Goal: Transaction & Acquisition: Purchase product/service

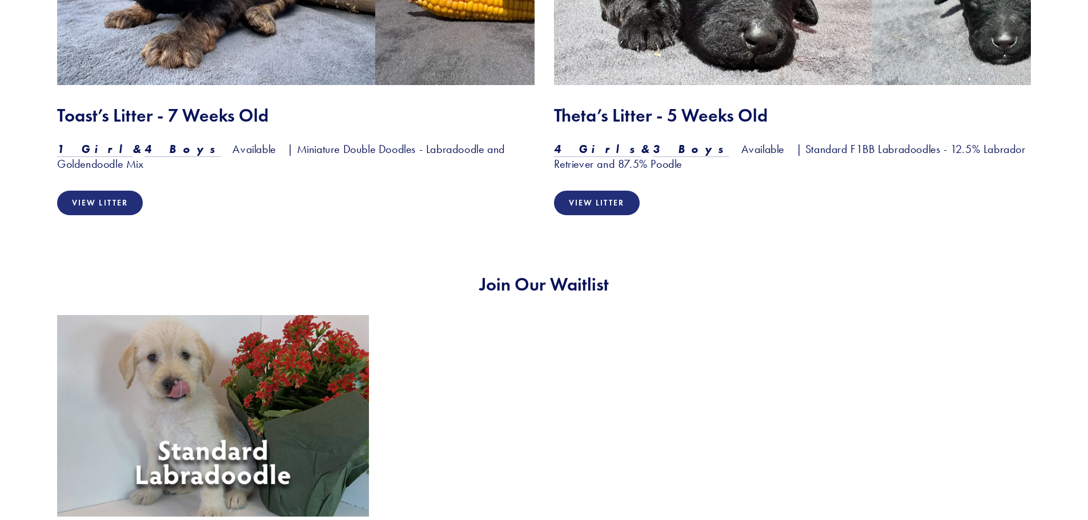
scroll to position [2055, 0]
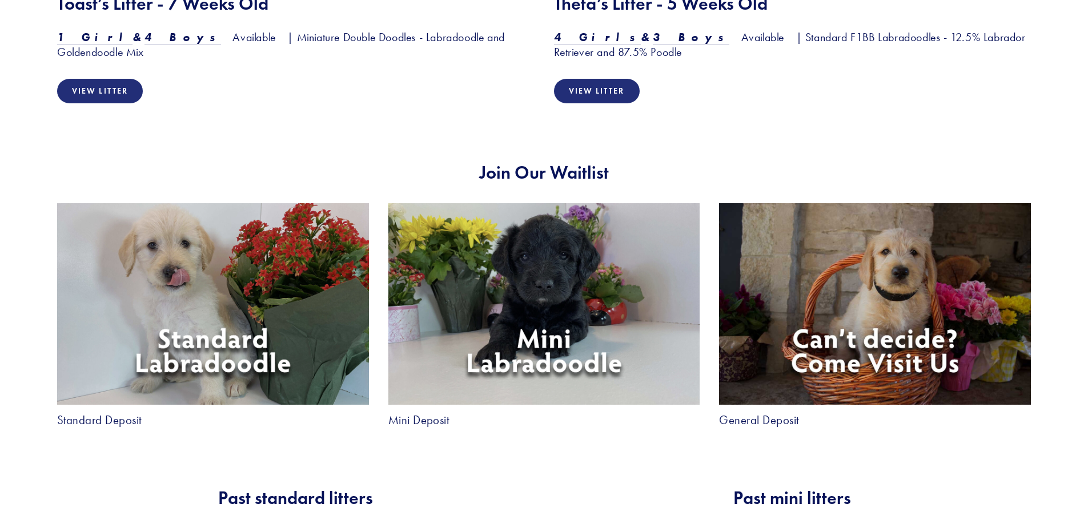
click at [225, 317] on img at bounding box center [213, 304] width 312 height 202
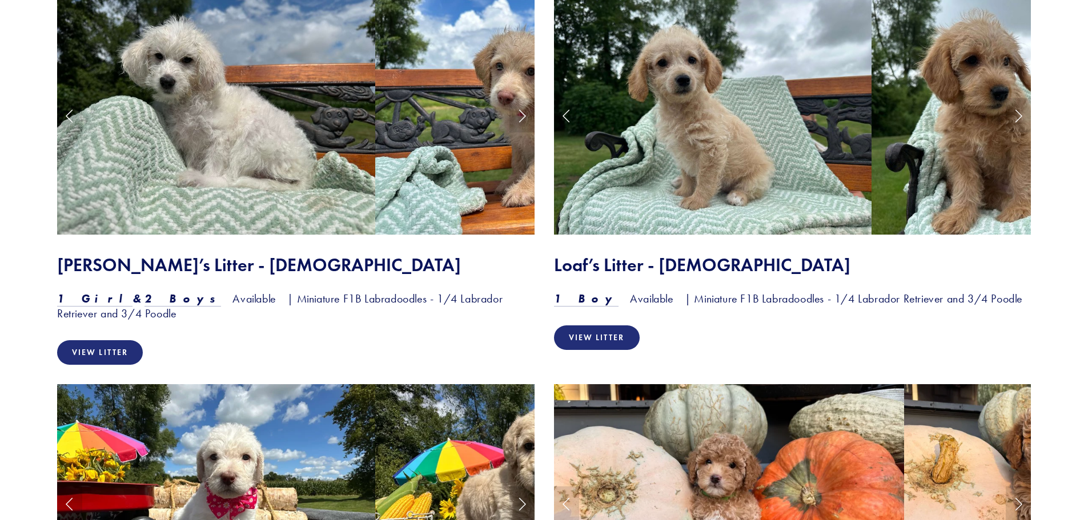
scroll to position [864, 0]
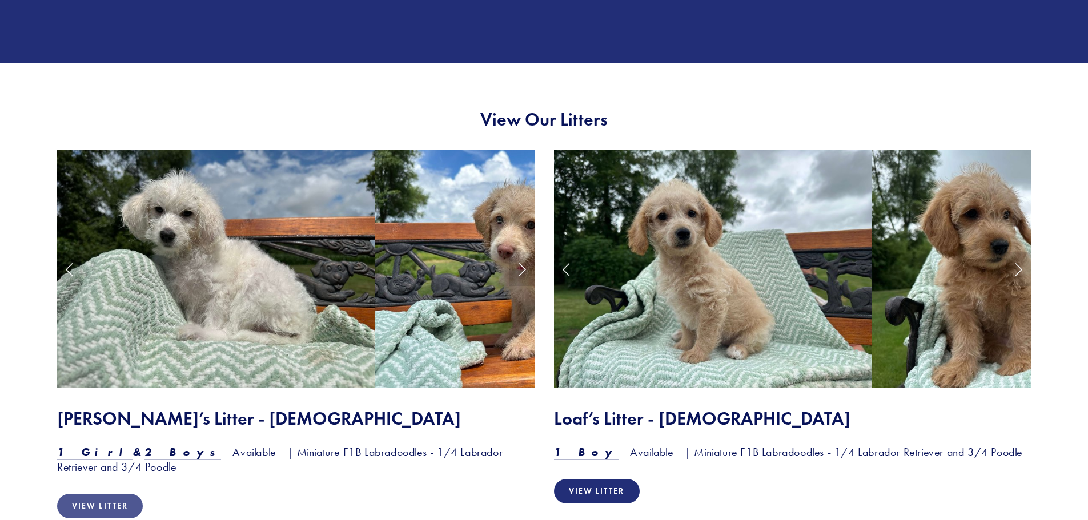
click at [86, 502] on link "View Litter" at bounding box center [100, 506] width 86 height 25
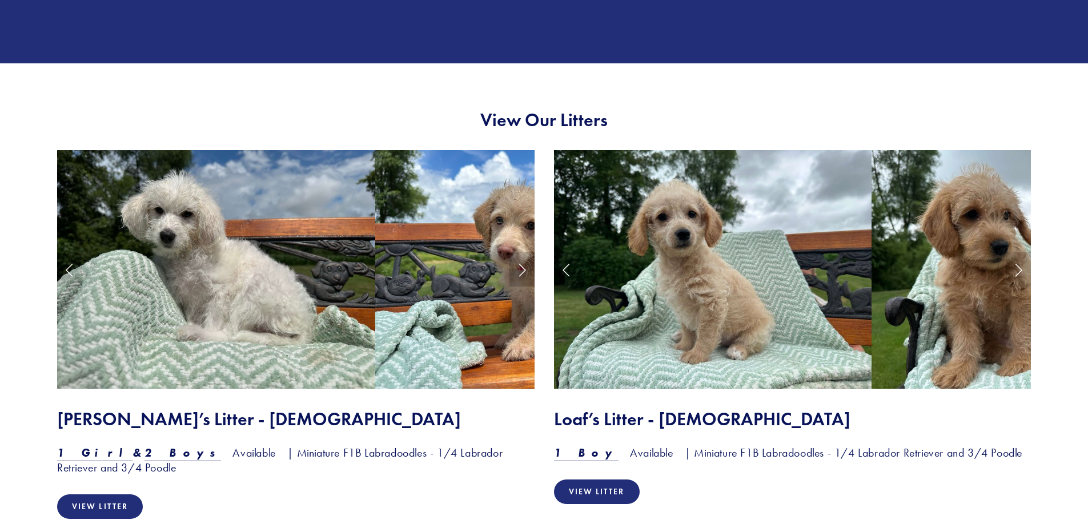
click at [517, 260] on link "Next Slide" at bounding box center [521, 269] width 25 height 34
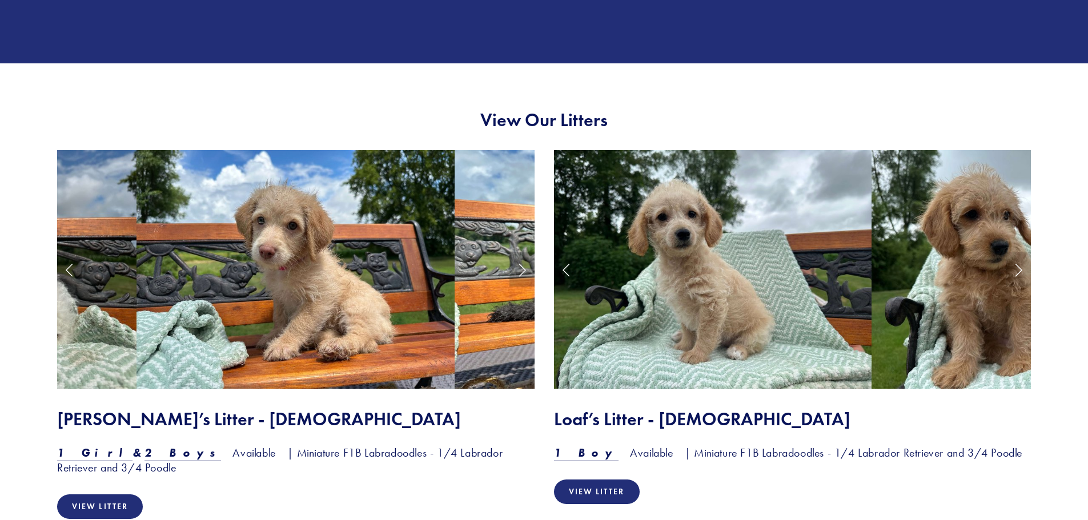
click at [517, 260] on link "Next Slide" at bounding box center [521, 269] width 25 height 34
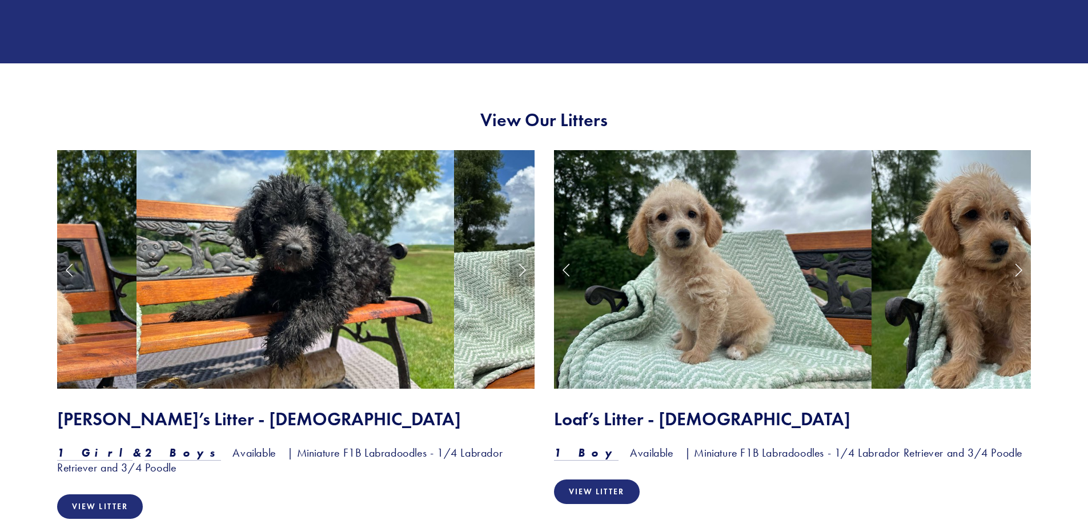
click at [517, 260] on link "Next Slide" at bounding box center [521, 269] width 25 height 34
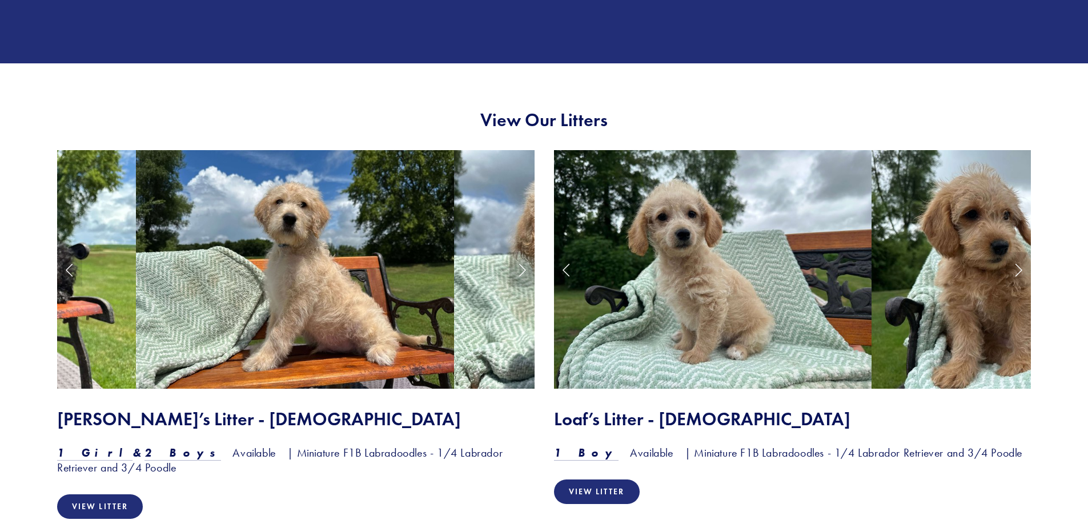
click at [525, 263] on link "Next Slide" at bounding box center [521, 269] width 25 height 34
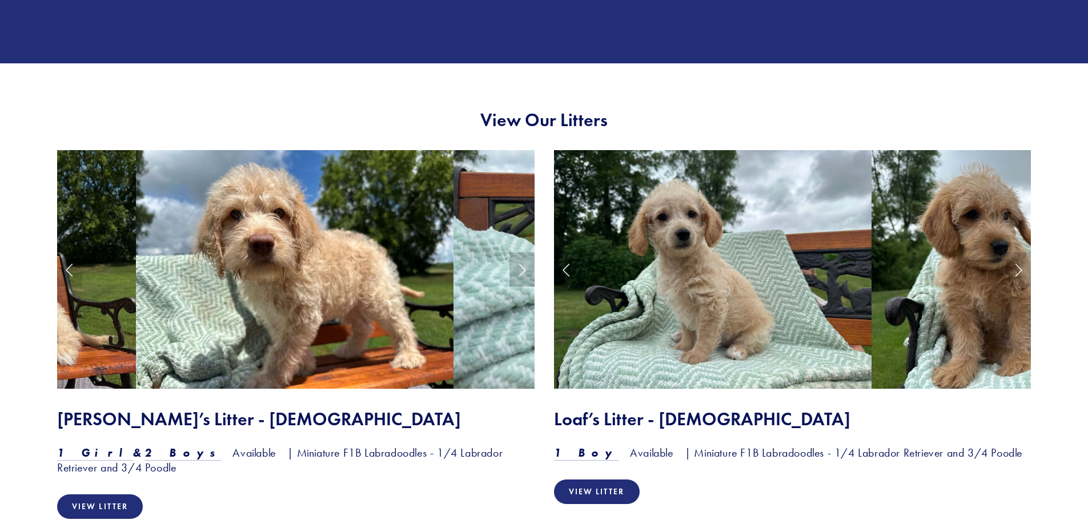
click at [523, 266] on link "Next Slide" at bounding box center [521, 269] width 25 height 34
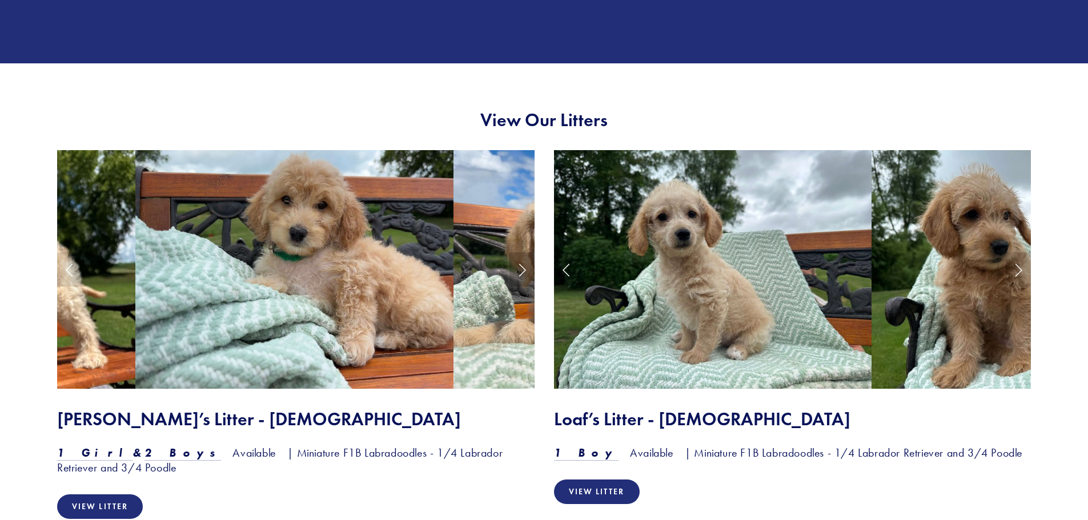
drag, startPoint x: 523, startPoint y: 266, endPoint x: 523, endPoint y: 276, distance: 10.3
click at [523, 276] on link "Next Slide" at bounding box center [521, 269] width 25 height 34
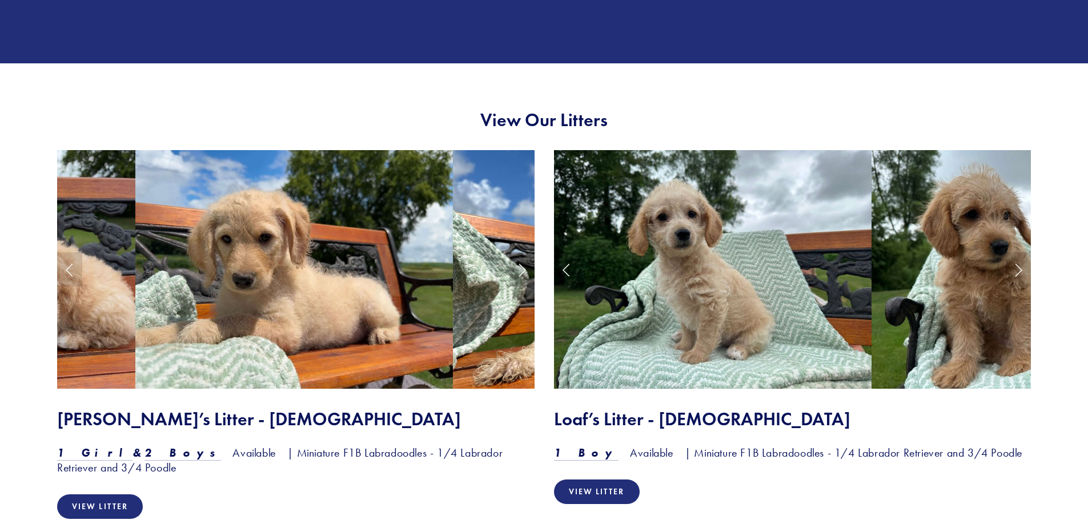
click at [521, 271] on link "Next Slide" at bounding box center [521, 269] width 25 height 34
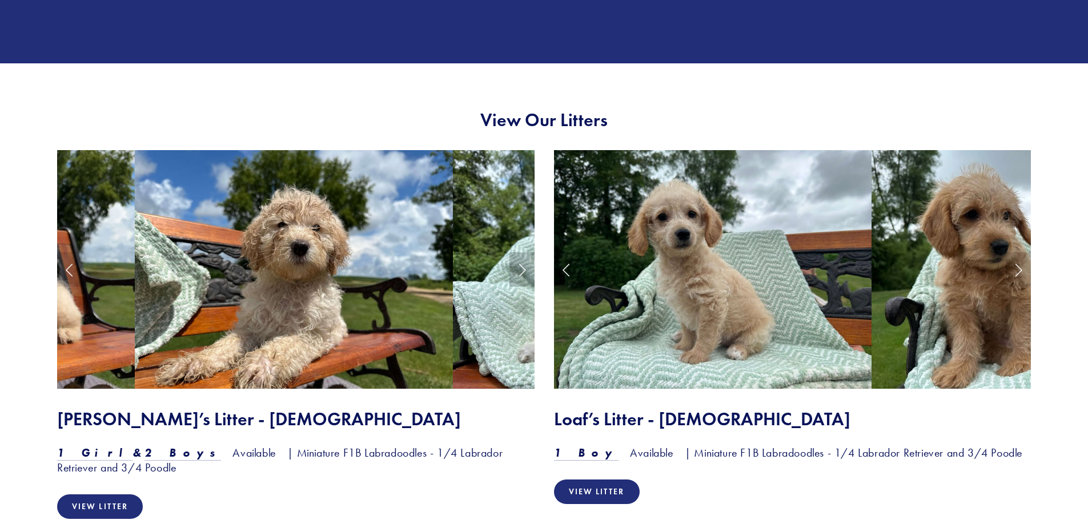
click at [521, 271] on link "Next Slide" at bounding box center [521, 269] width 25 height 34
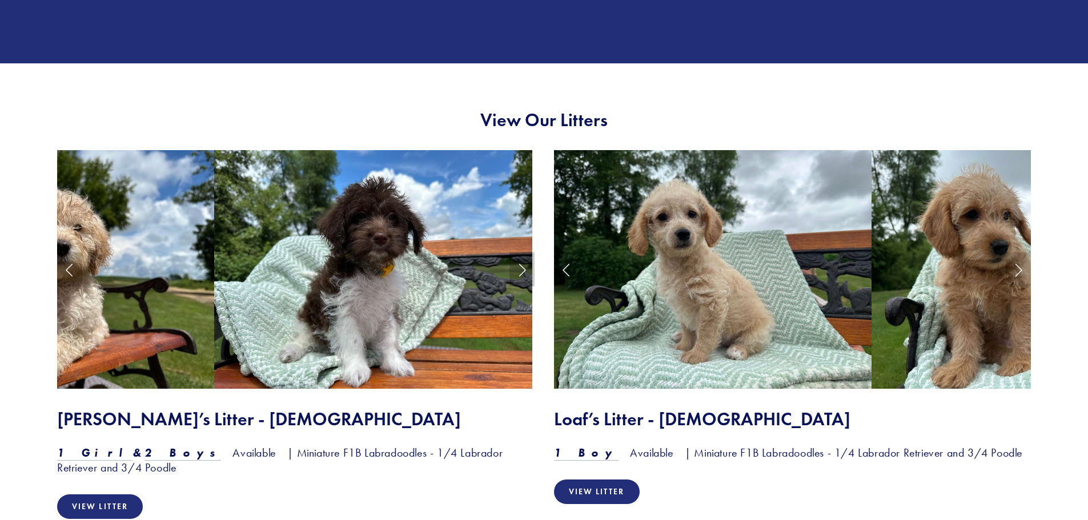
click at [521, 271] on link "Next Slide" at bounding box center [521, 269] width 25 height 34
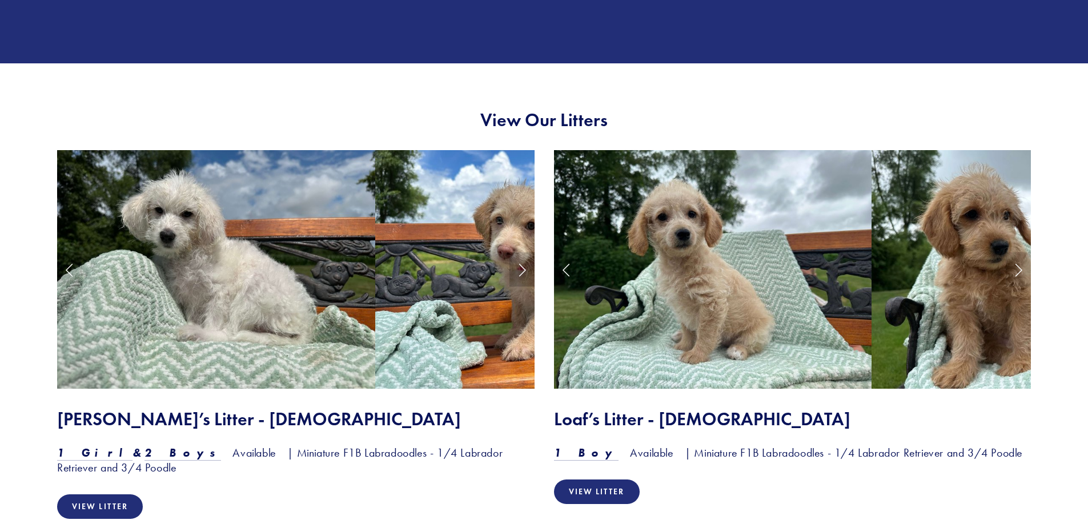
click at [521, 271] on link "Next Slide" at bounding box center [521, 269] width 25 height 34
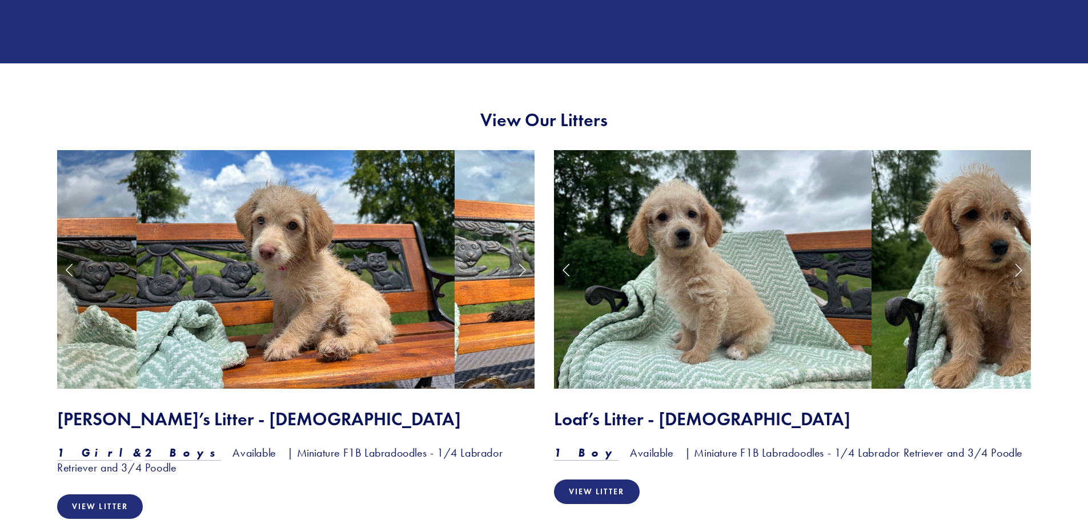
click at [521, 271] on link "Next Slide" at bounding box center [521, 269] width 25 height 34
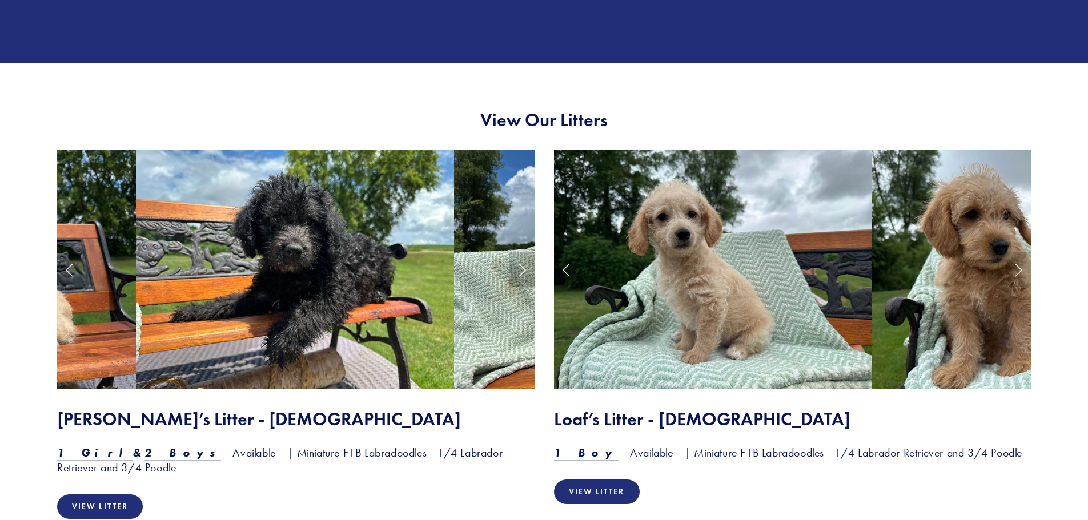
click at [517, 272] on link "Next Slide" at bounding box center [521, 269] width 25 height 34
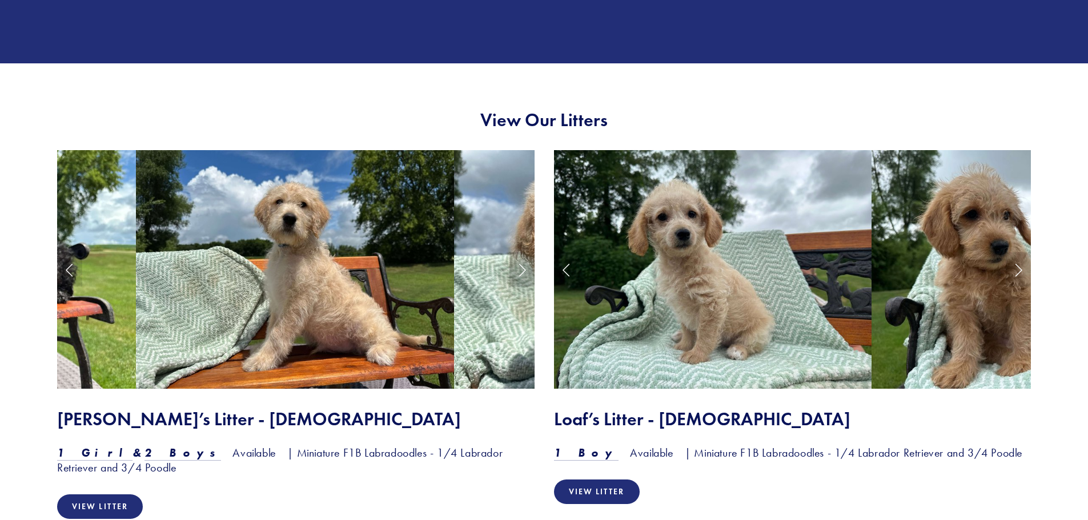
click at [525, 268] on link "Next Slide" at bounding box center [521, 269] width 25 height 34
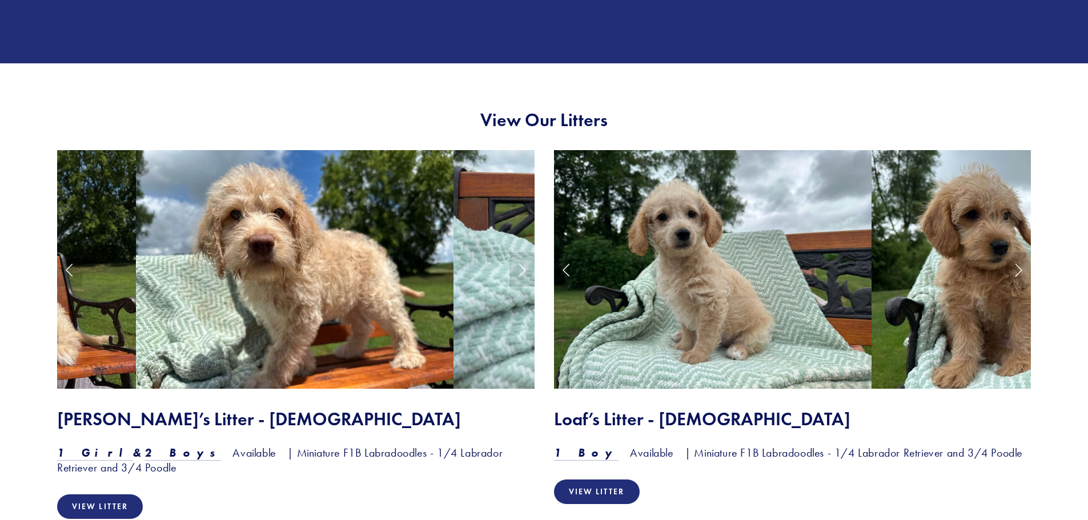
click at [366, 287] on img at bounding box center [295, 269] width 318 height 239
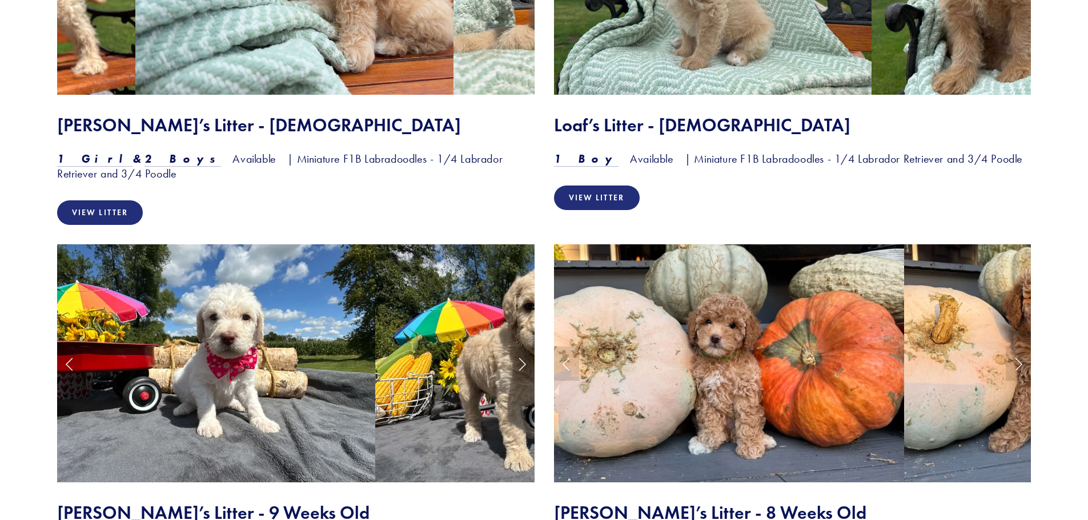
scroll to position [1263, 0]
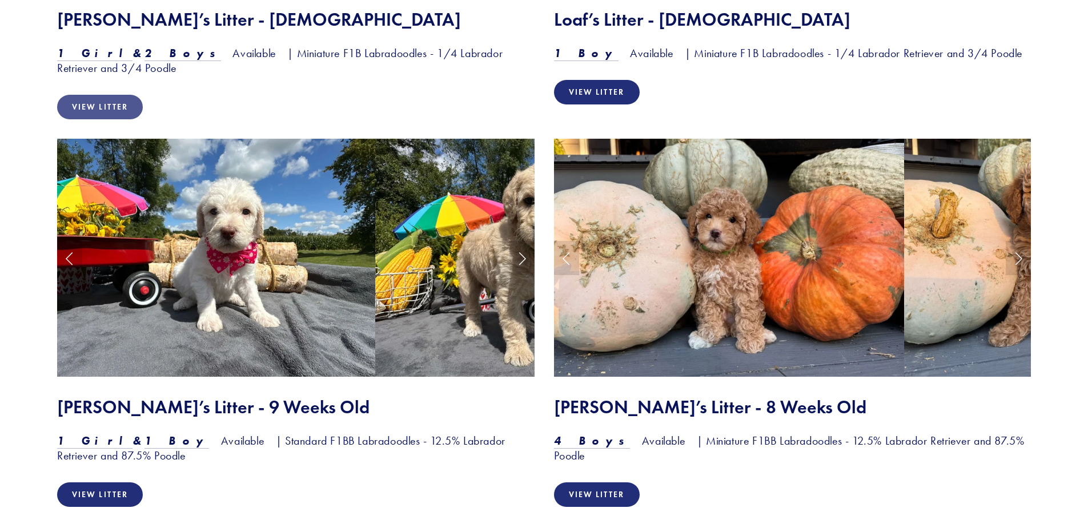
click at [66, 103] on link "View Litter" at bounding box center [100, 107] width 86 height 25
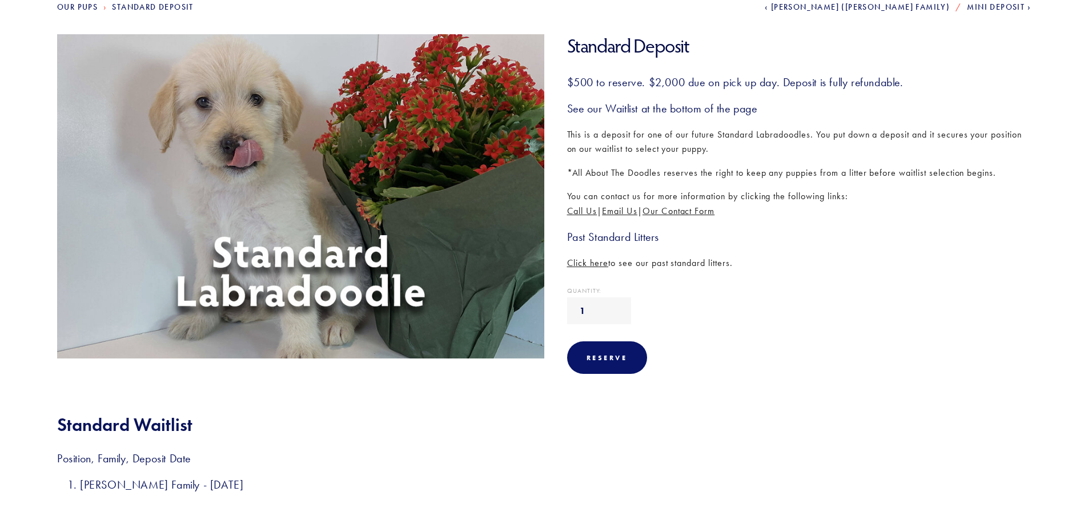
scroll to position [228, 0]
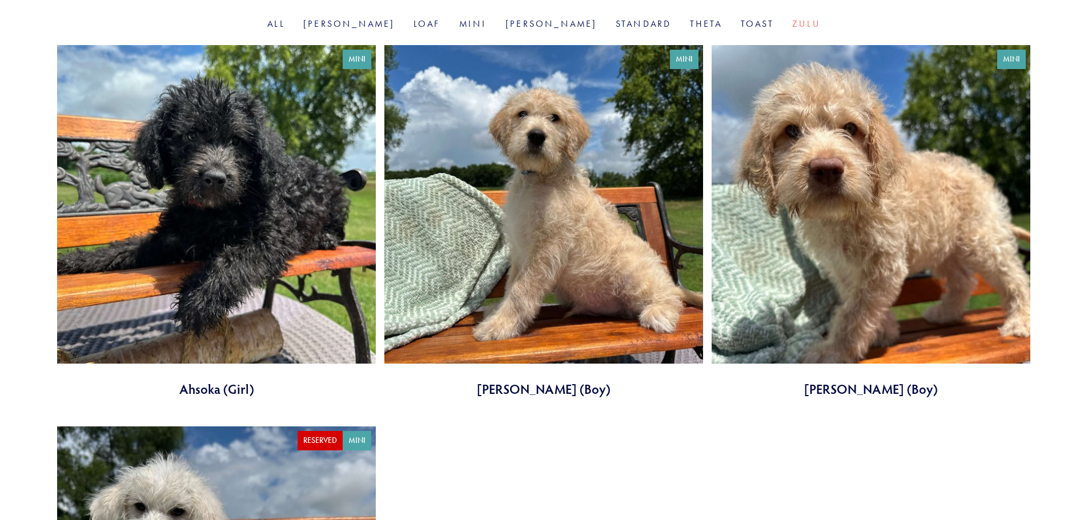
scroll to position [57, 0]
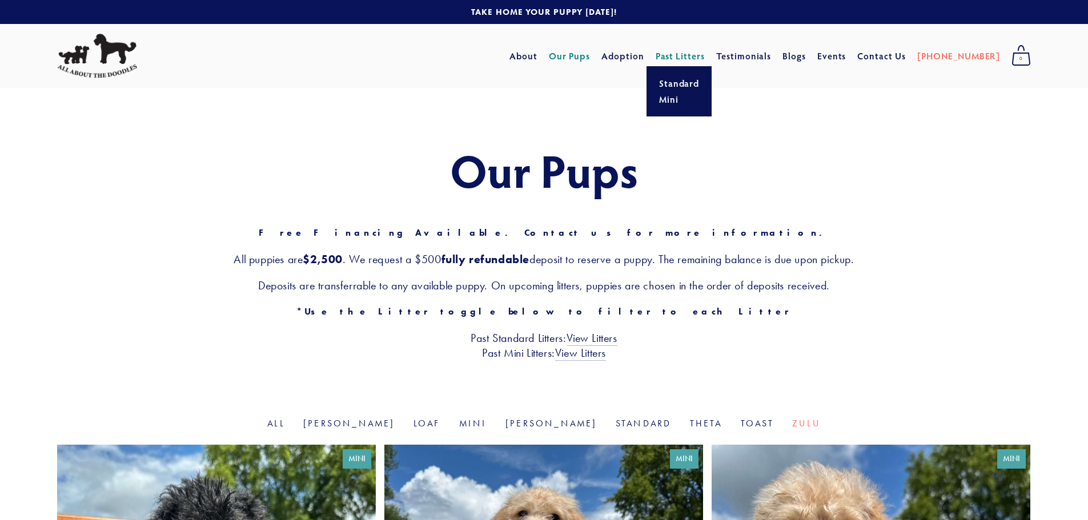
click at [705, 55] on link "Past Litters" at bounding box center [681, 56] width 50 height 12
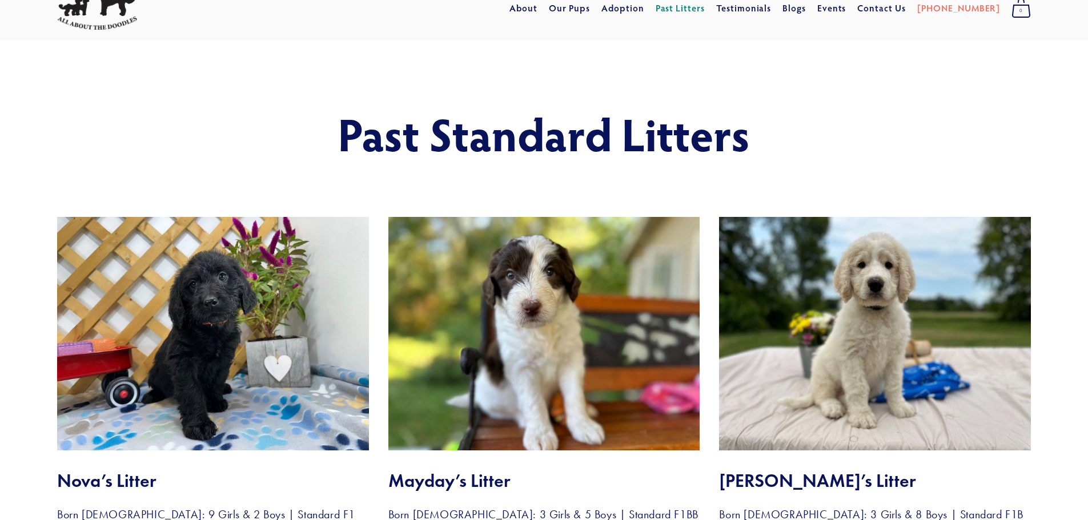
scroll to position [114, 0]
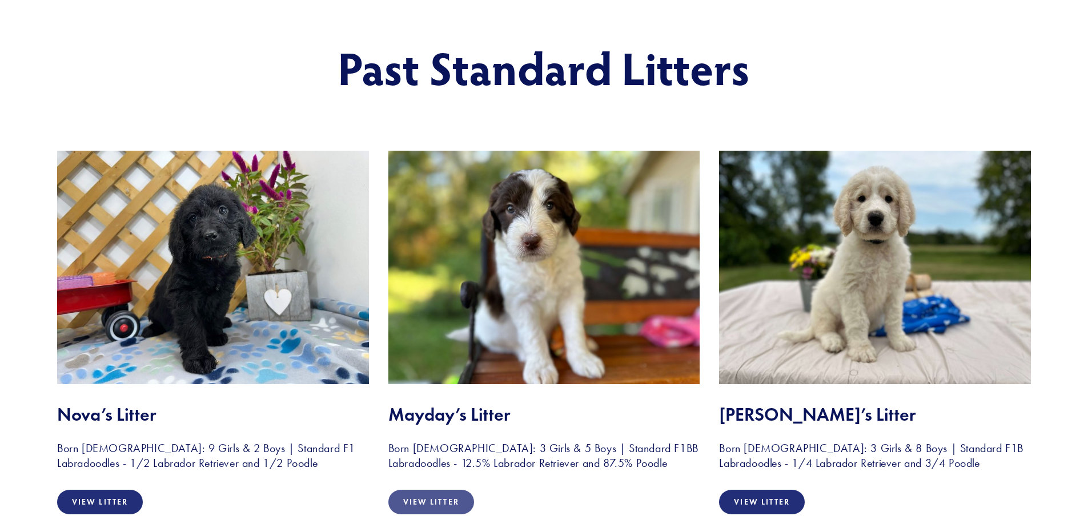
click at [451, 494] on link "View Litter" at bounding box center [431, 502] width 86 height 25
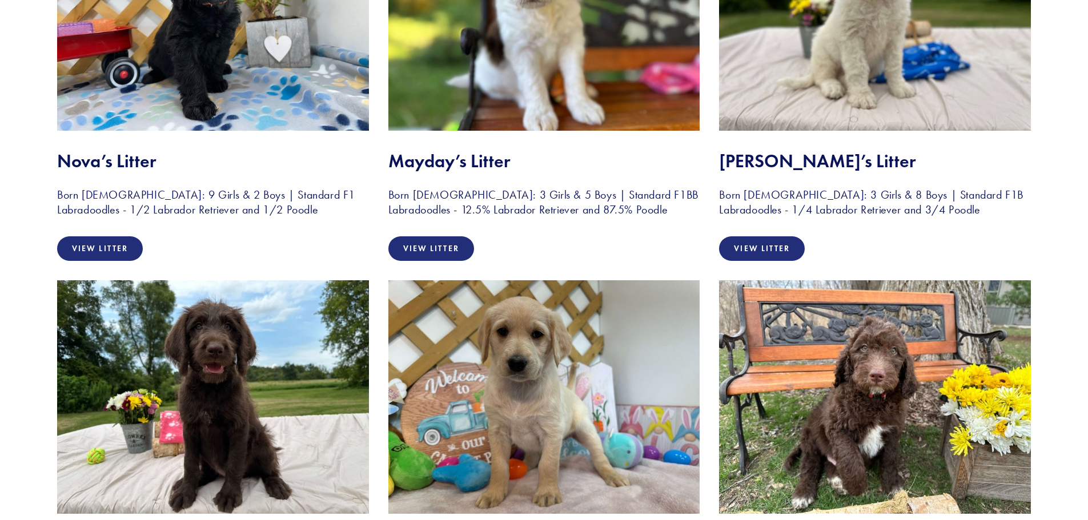
scroll to position [457, 0]
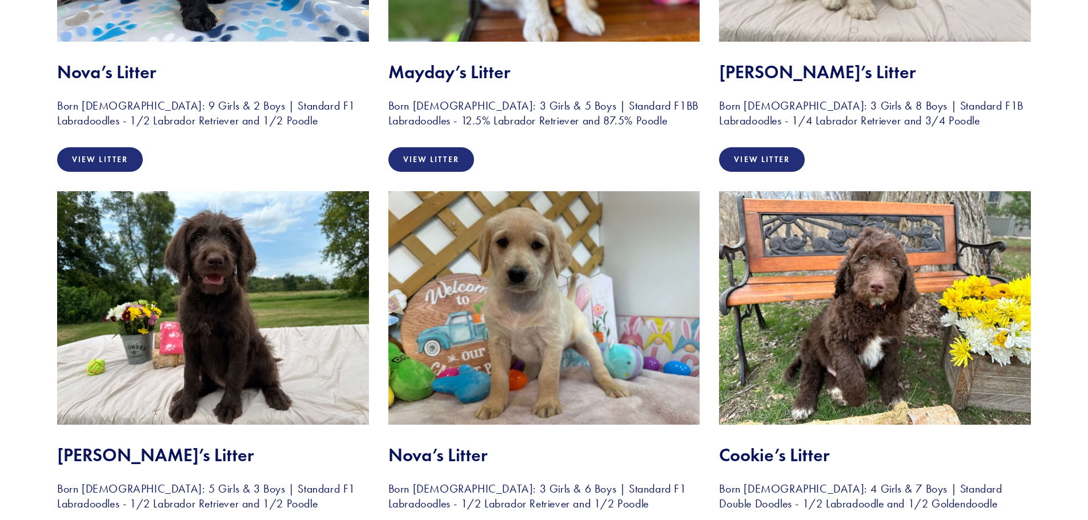
click at [881, 361] on img at bounding box center [875, 308] width 312 height 234
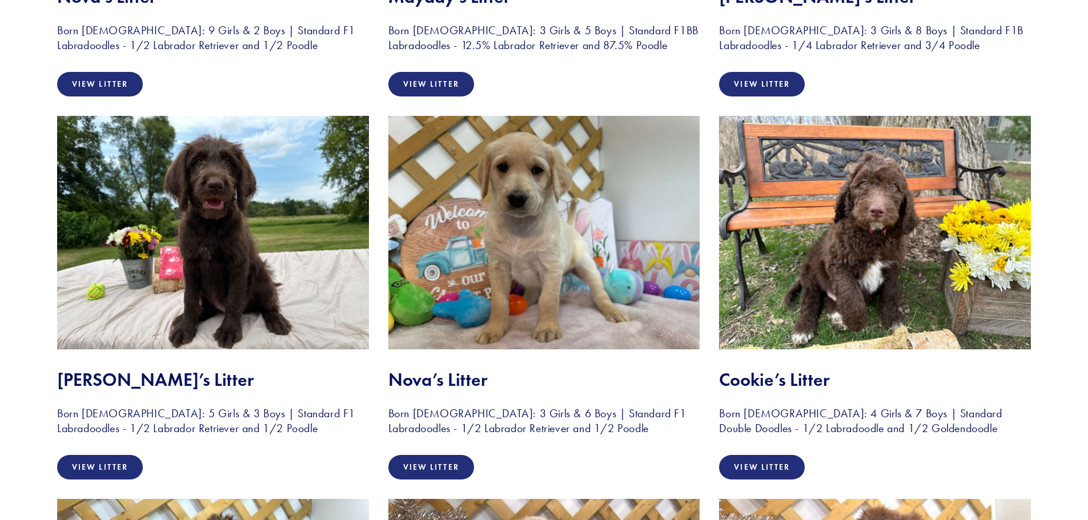
scroll to position [628, 0]
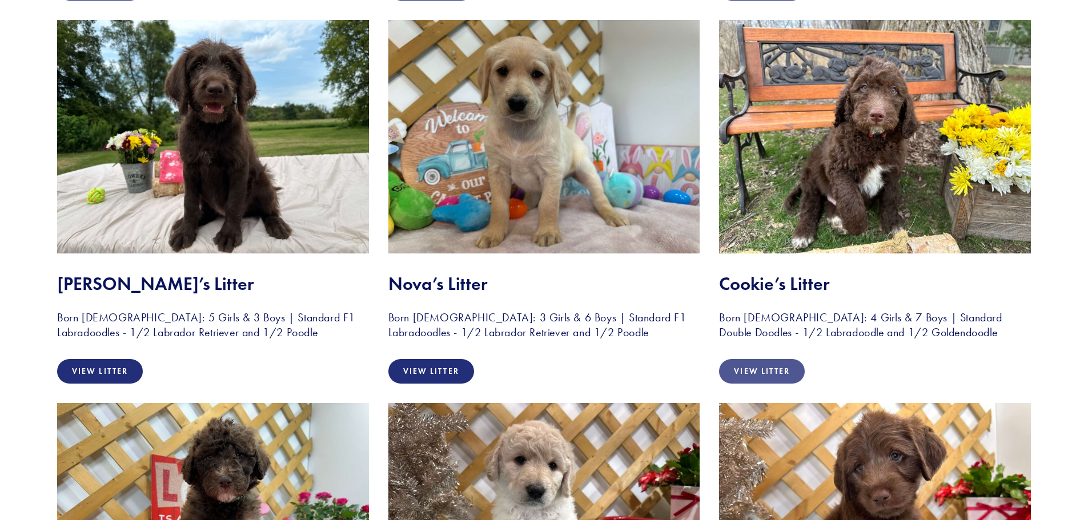
click at [769, 367] on link "View Litter" at bounding box center [762, 371] width 86 height 25
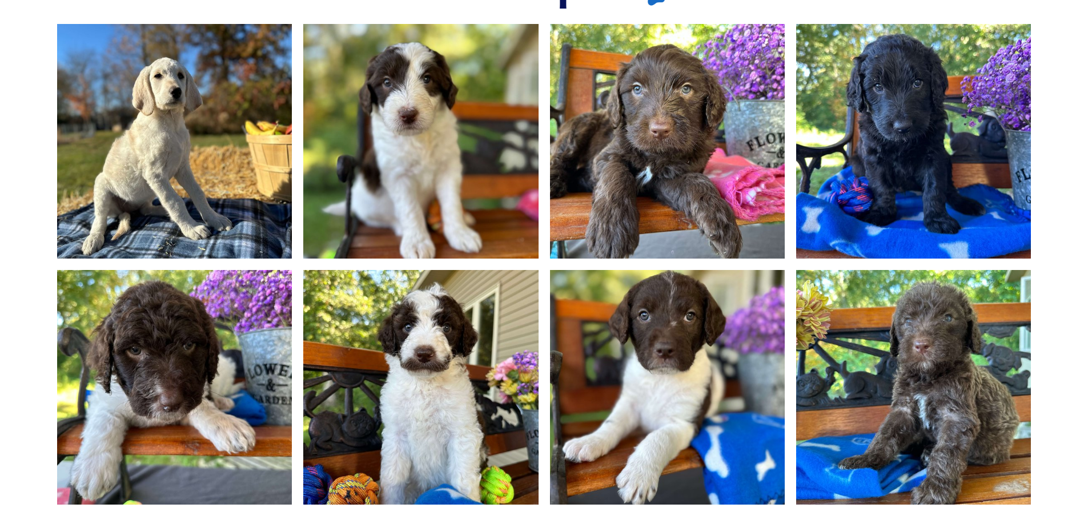
scroll to position [971, 0]
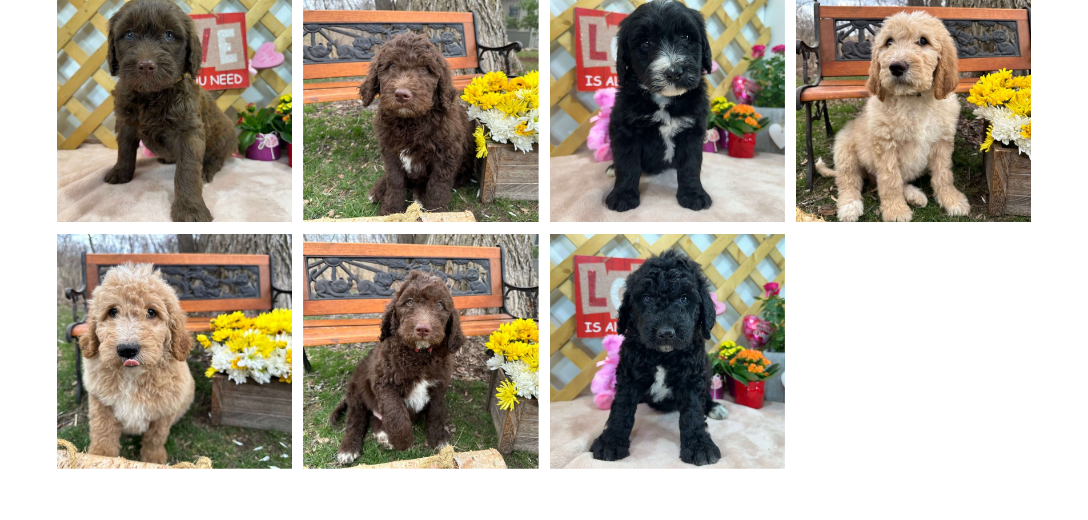
scroll to position [1199, 0]
